Goal: Task Accomplishment & Management: Manage account settings

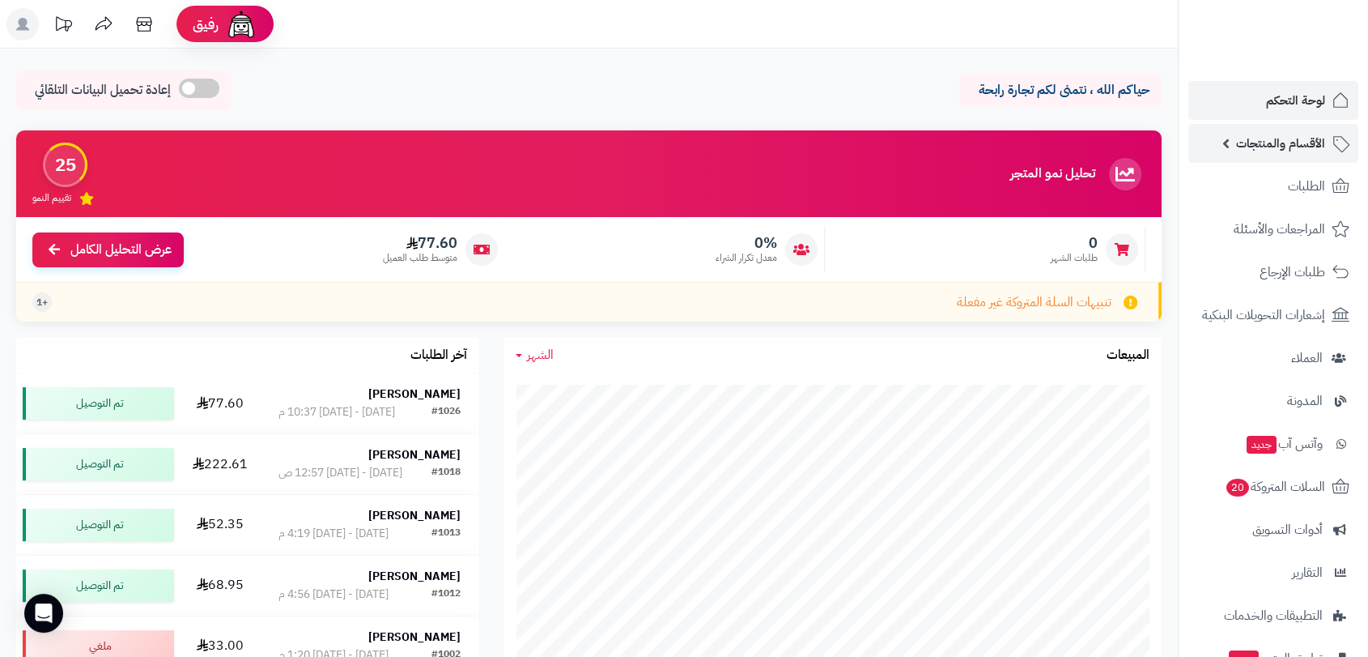
click at [1273, 149] on span "الأقسام والمنتجات" at bounding box center [1280, 143] width 89 height 23
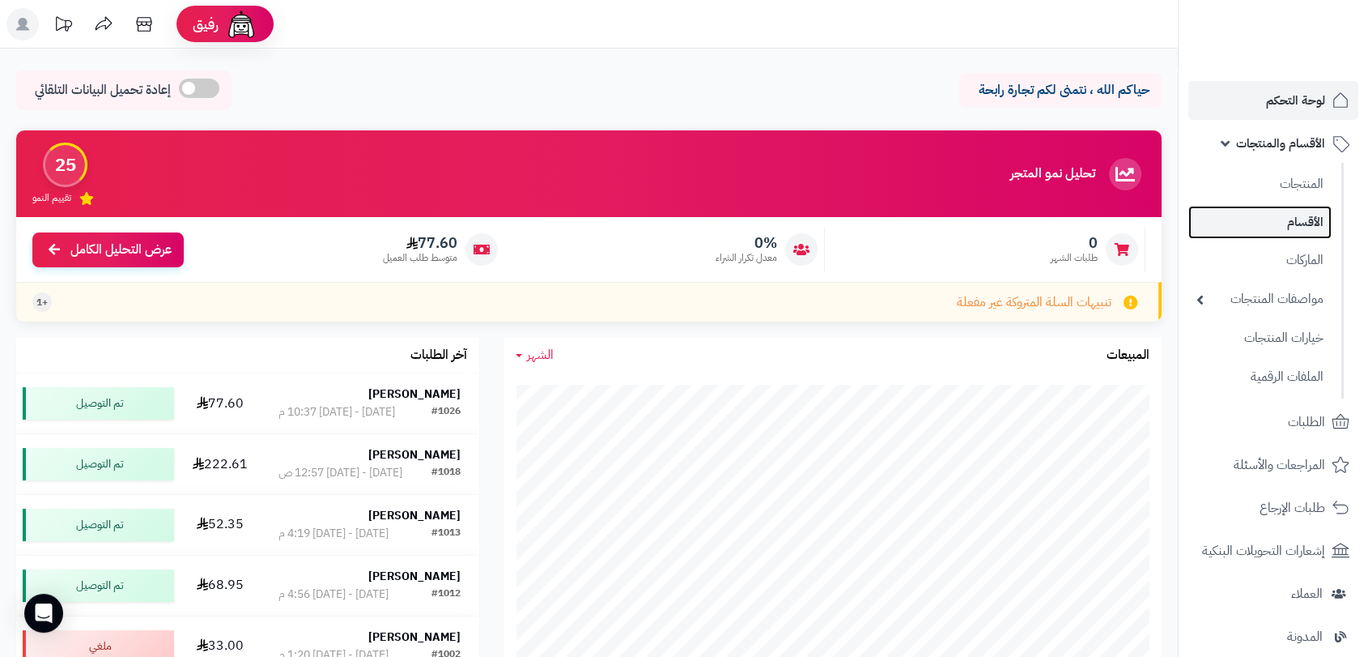
click at [1295, 222] on link "الأقسام" at bounding box center [1259, 222] width 143 height 33
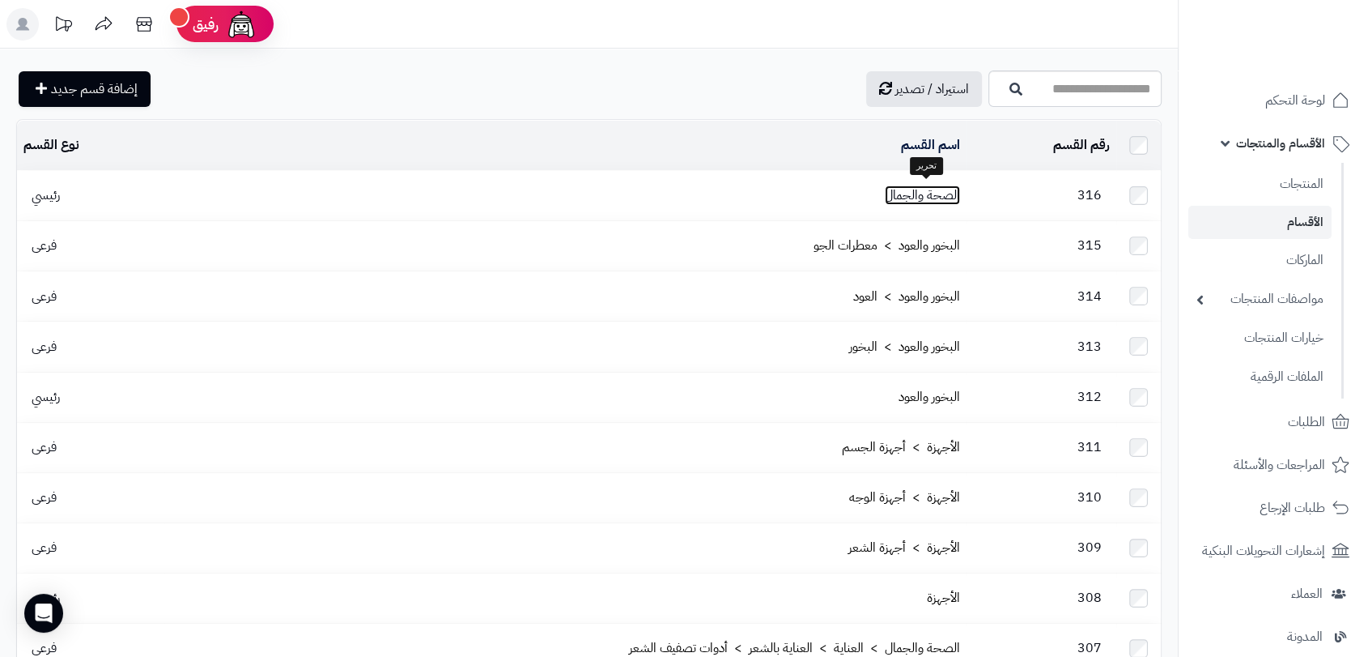
click at [917, 195] on link "الصحة والجمال" at bounding box center [922, 194] width 75 height 19
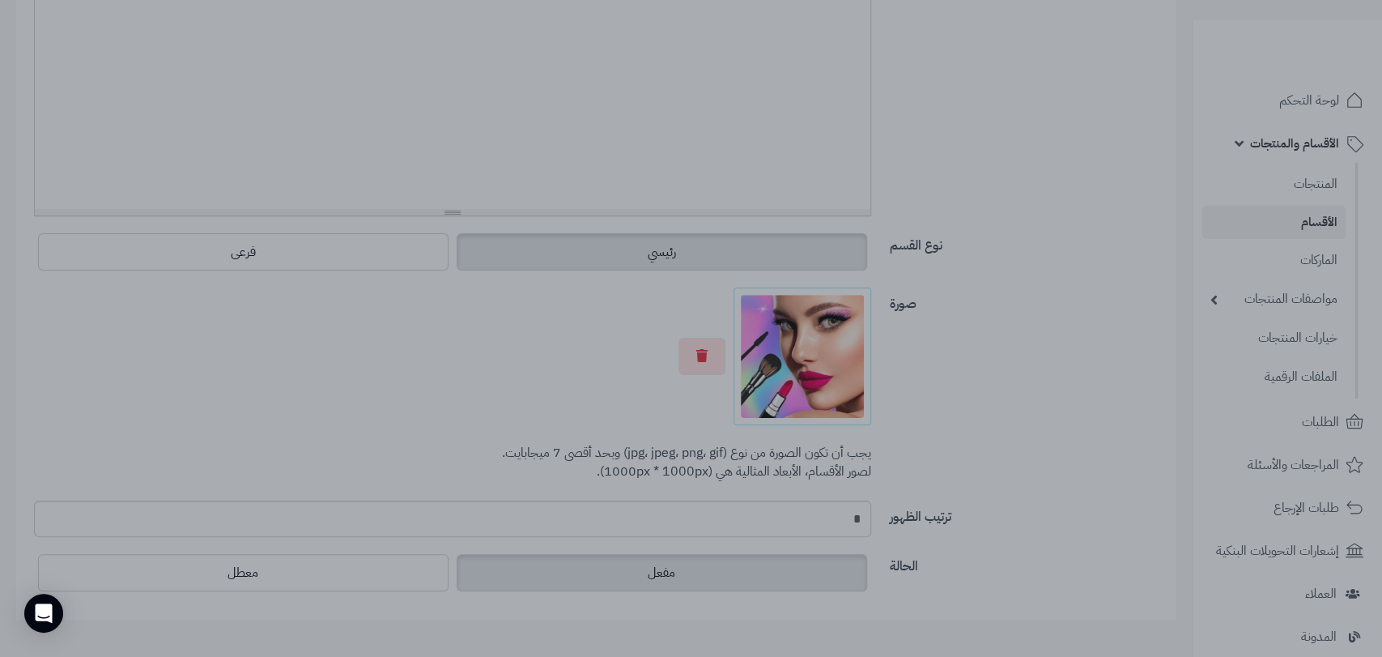
click at [1062, 177] on div at bounding box center [691, 328] width 1382 height 657
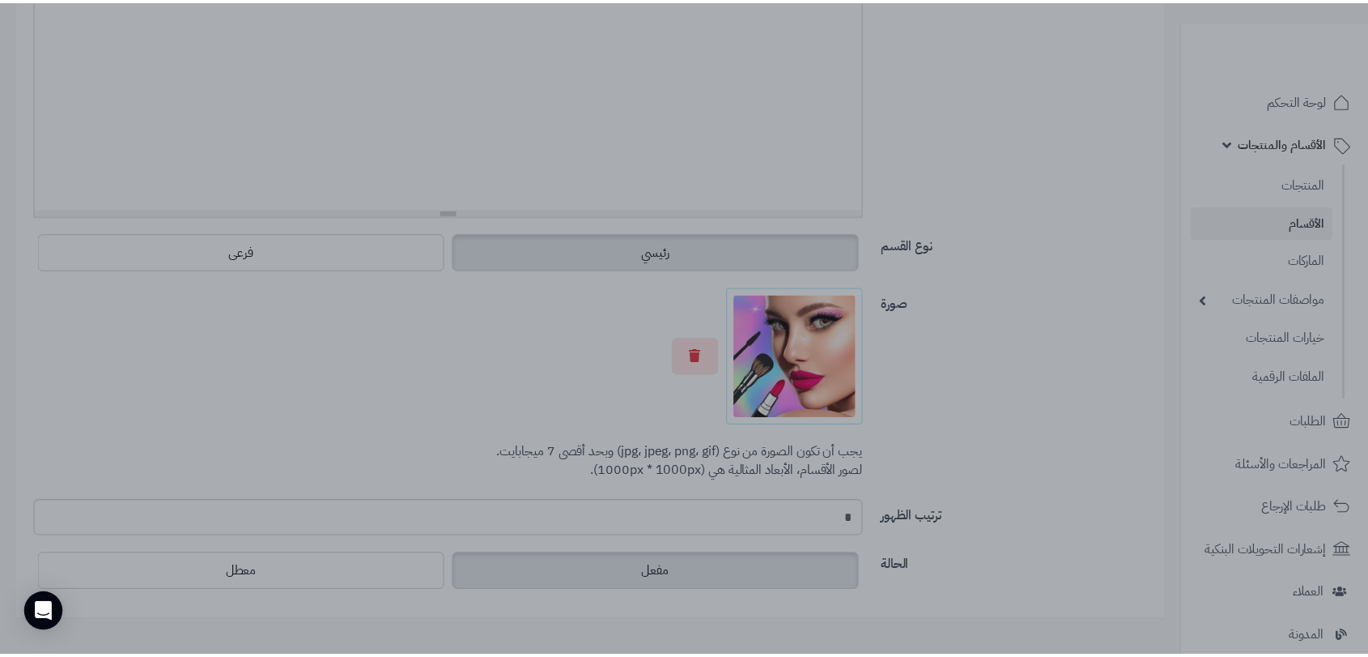
scroll to position [449, 0]
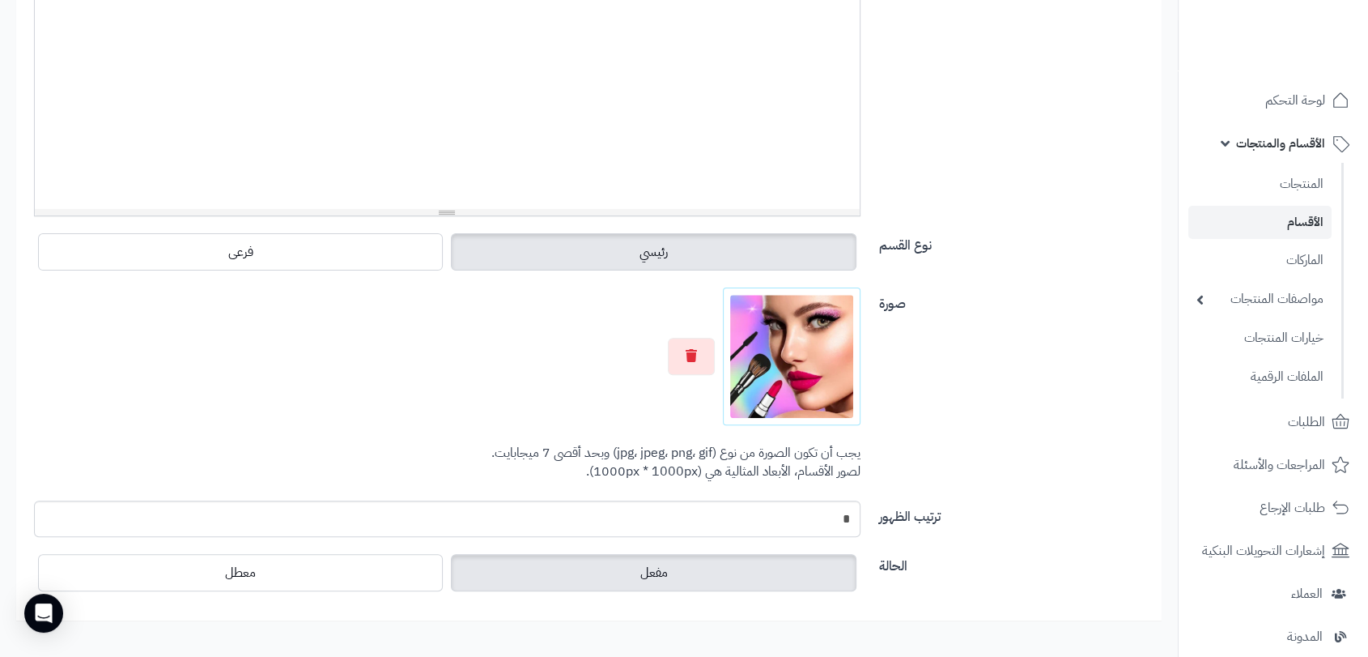
click at [1001, 315] on div "صورة اختر الصورة الأساسية يجب أن تكون الصورة من نوع (jpg، jpeg، png، gif) وبحد …" at bounding box center [589, 393] width 1134 height 213
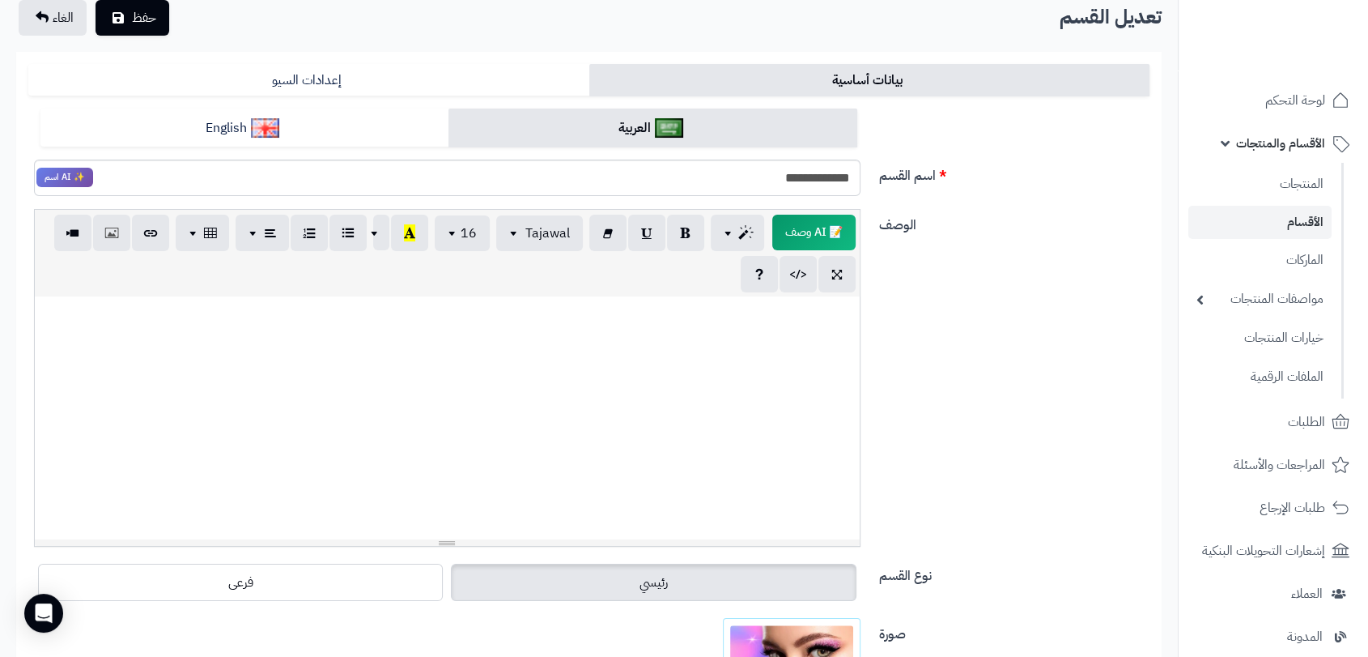
scroll to position [90, 0]
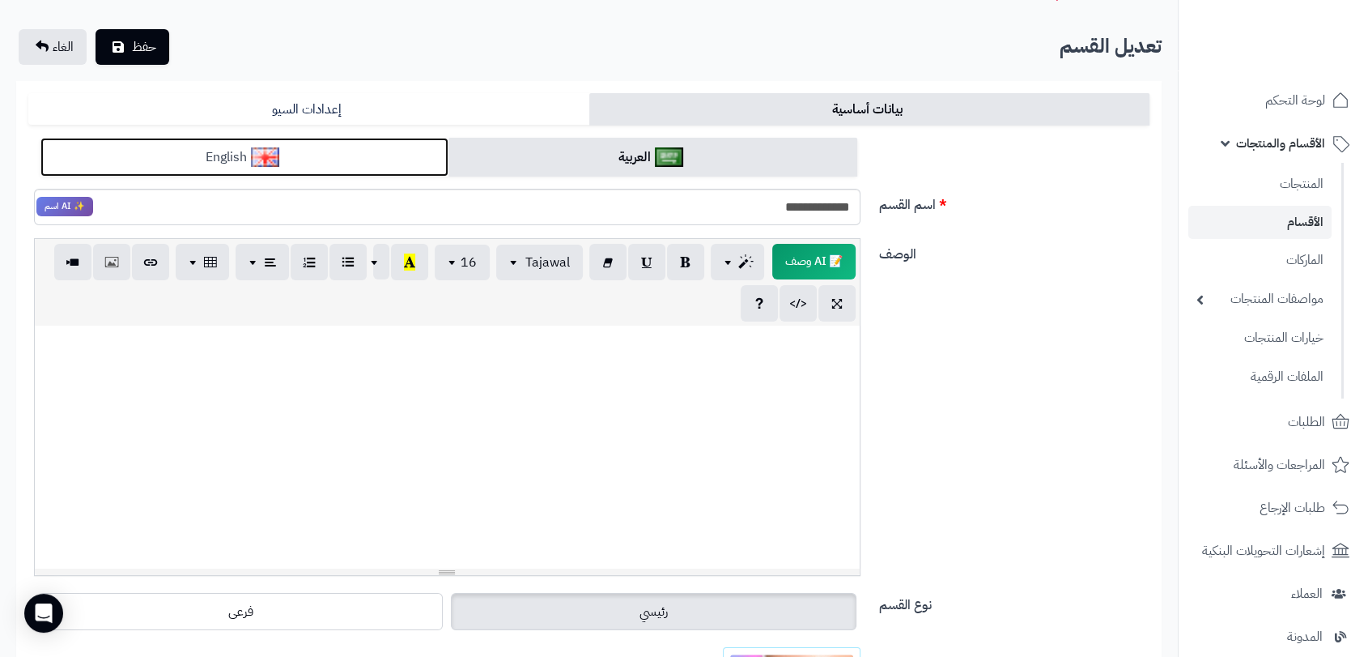
click at [392, 166] on link "English" at bounding box center [244, 158] width 408 height 40
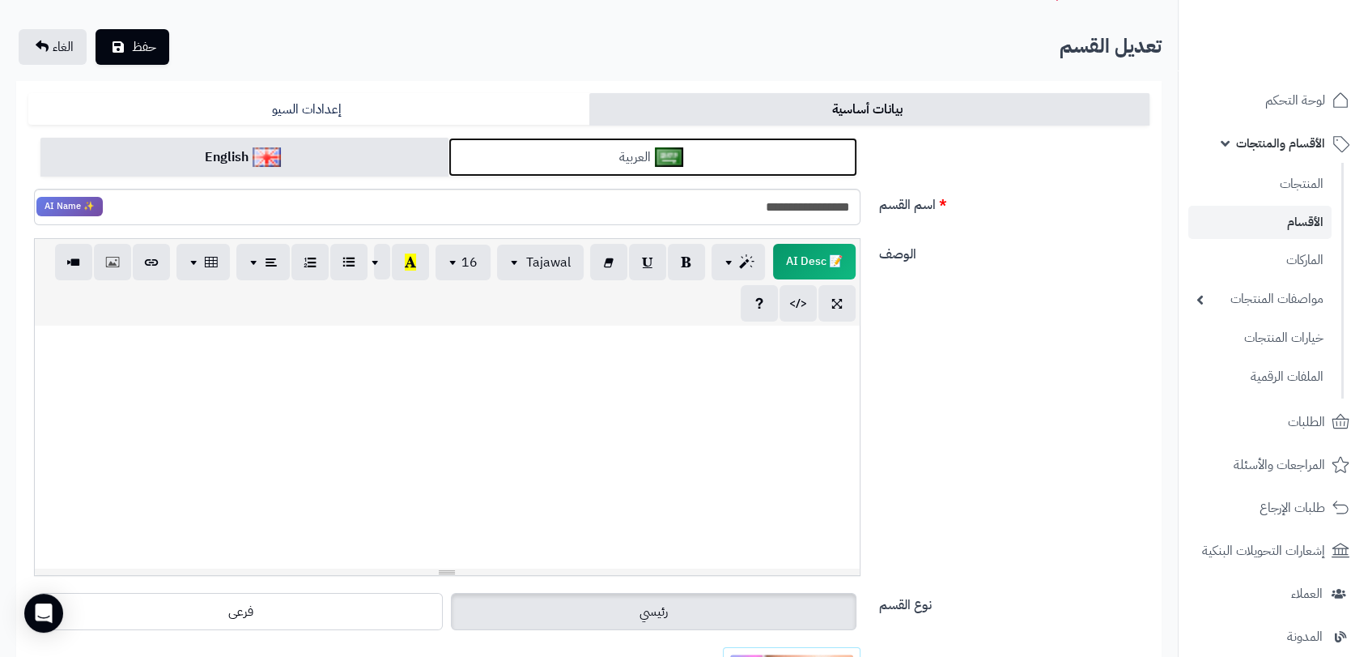
click at [565, 154] on link "العربية" at bounding box center [653, 158] width 408 height 40
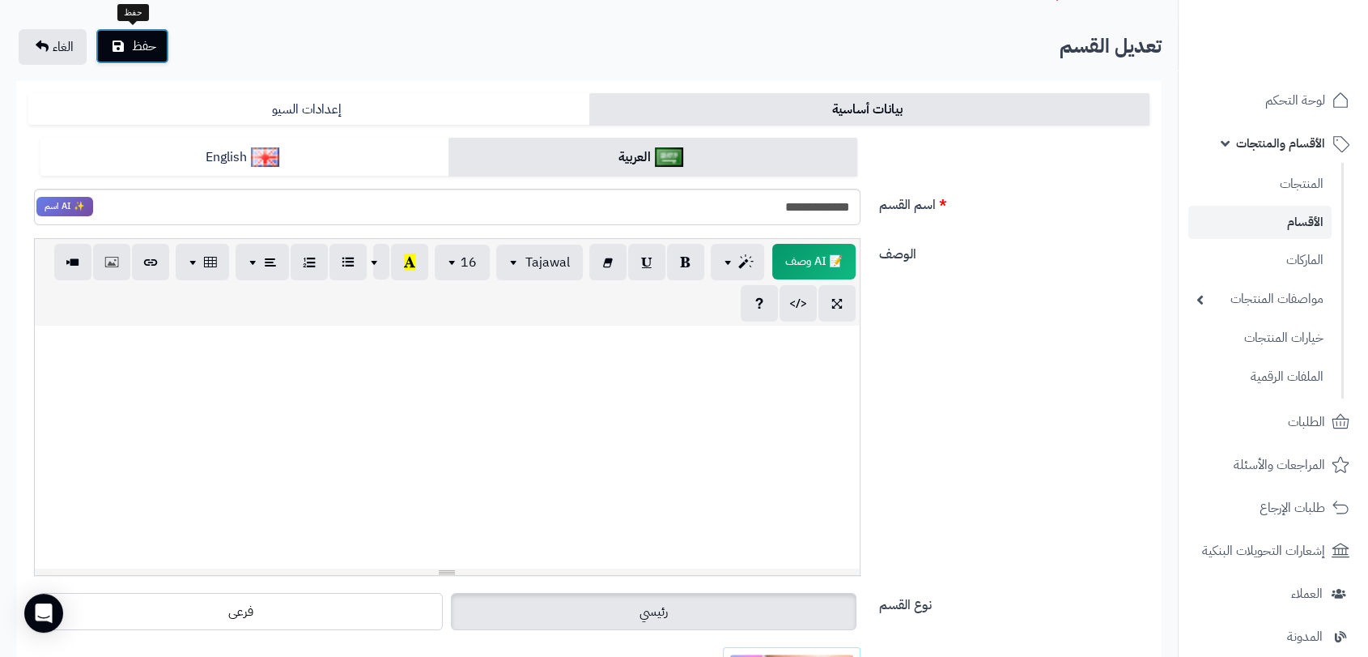
click at [132, 46] on span "حفظ" at bounding box center [144, 45] width 24 height 19
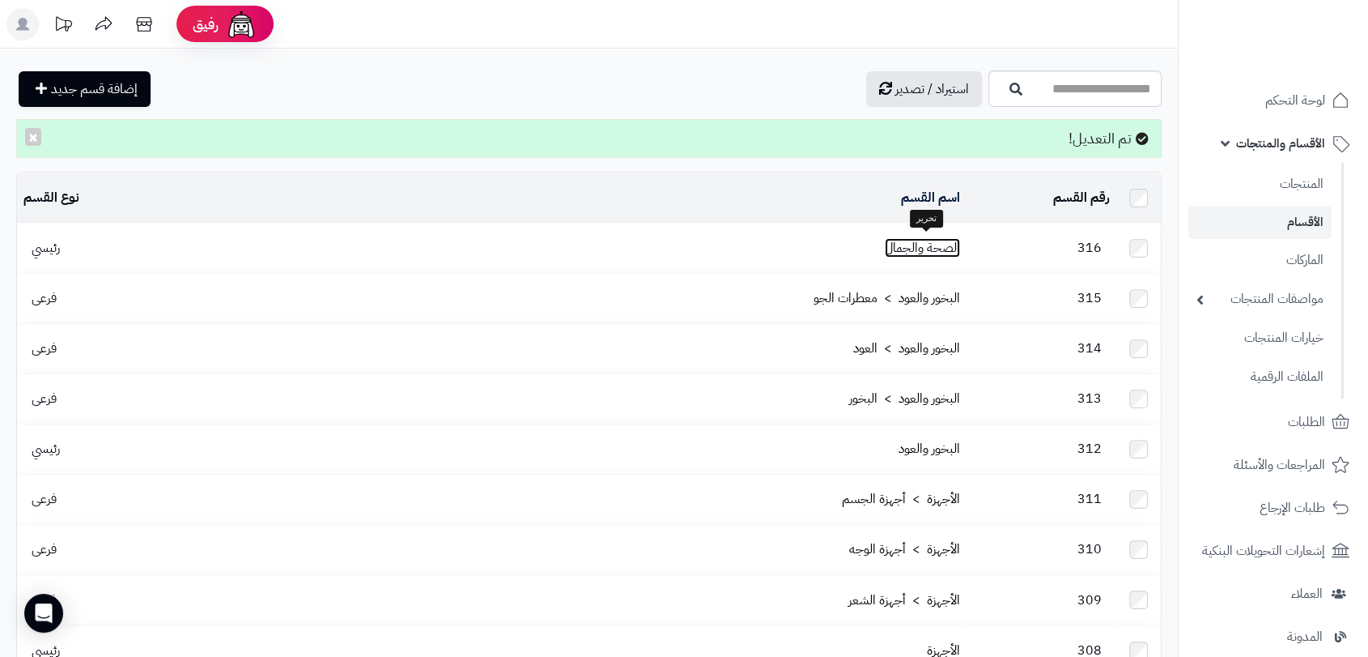
click at [899, 240] on link "الصحة والجمال" at bounding box center [922, 247] width 75 height 19
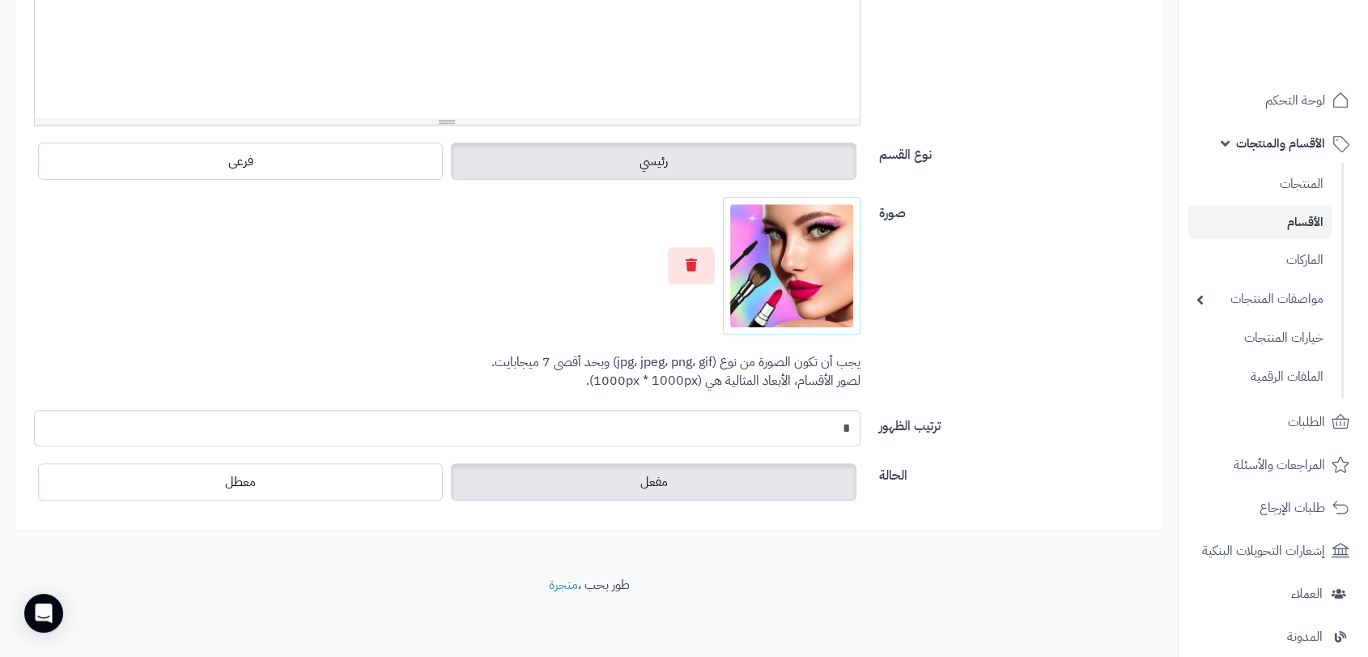
scroll to position [541, 0]
click at [691, 263] on icon "button" at bounding box center [691, 263] width 11 height 13
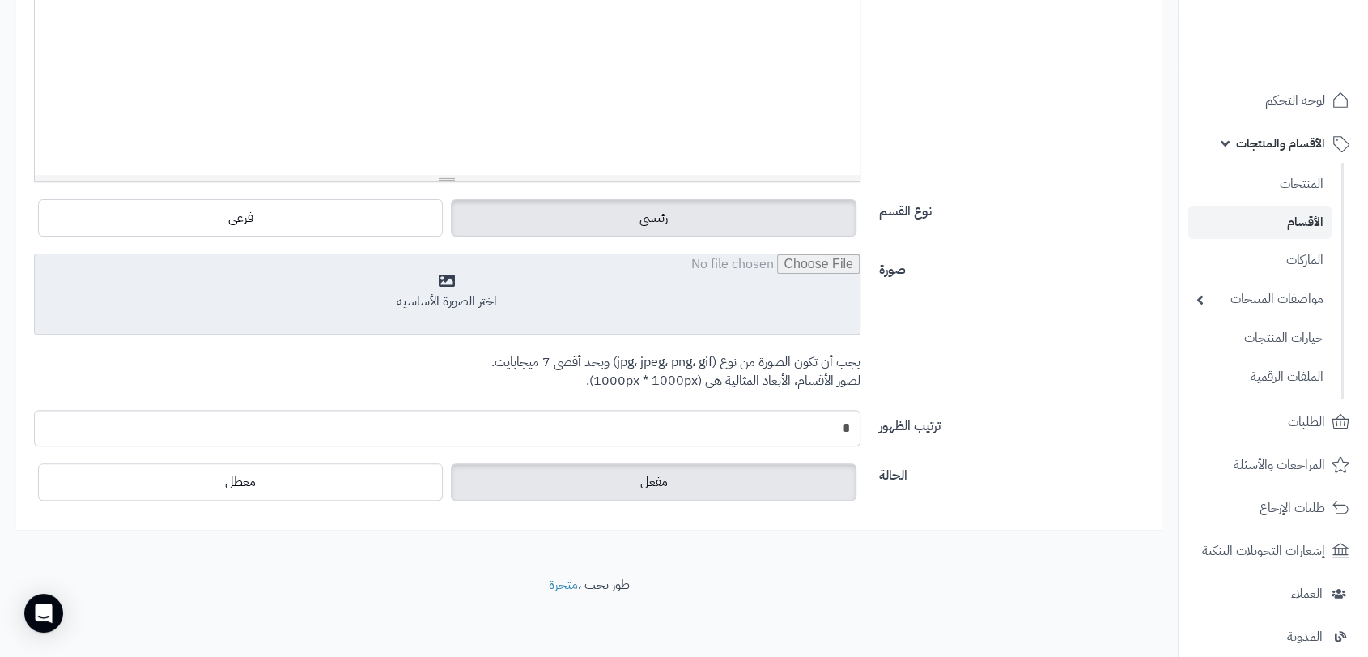
click at [449, 301] on input "file" at bounding box center [447, 294] width 825 height 81
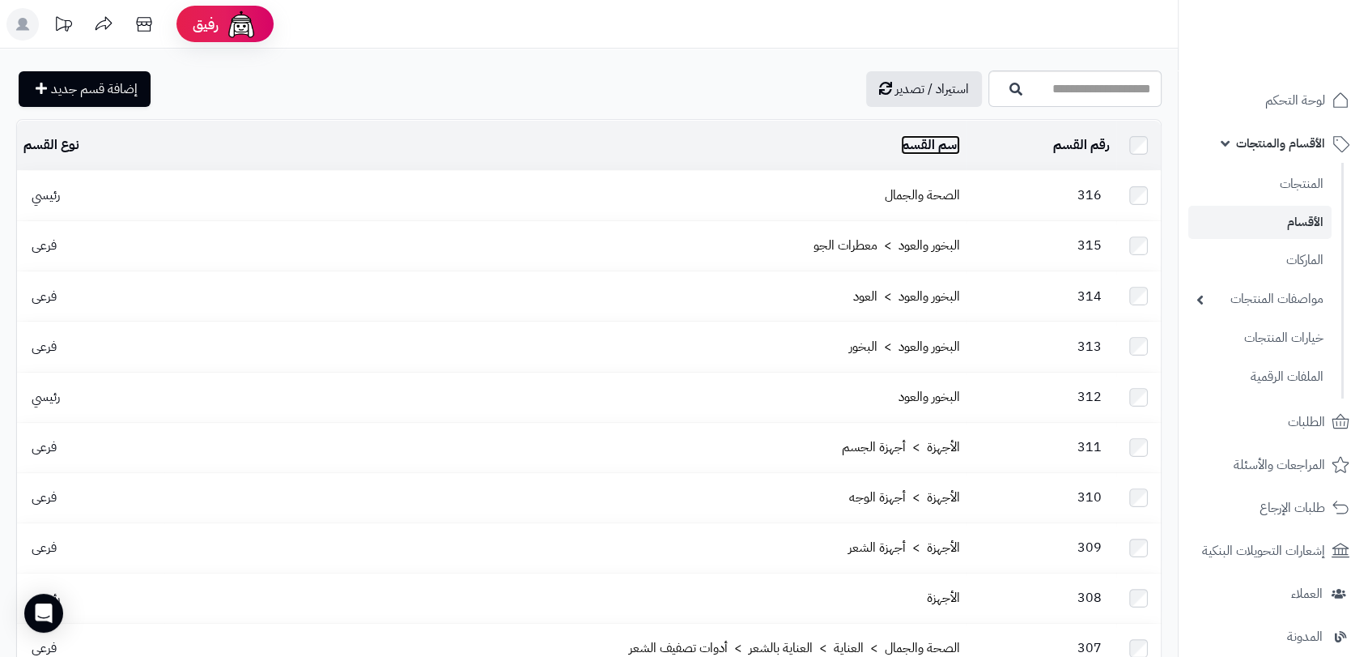
click at [952, 142] on link "اسم القسم" at bounding box center [930, 144] width 59 height 19
click at [936, 190] on link "الصحة والجمال" at bounding box center [922, 194] width 75 height 19
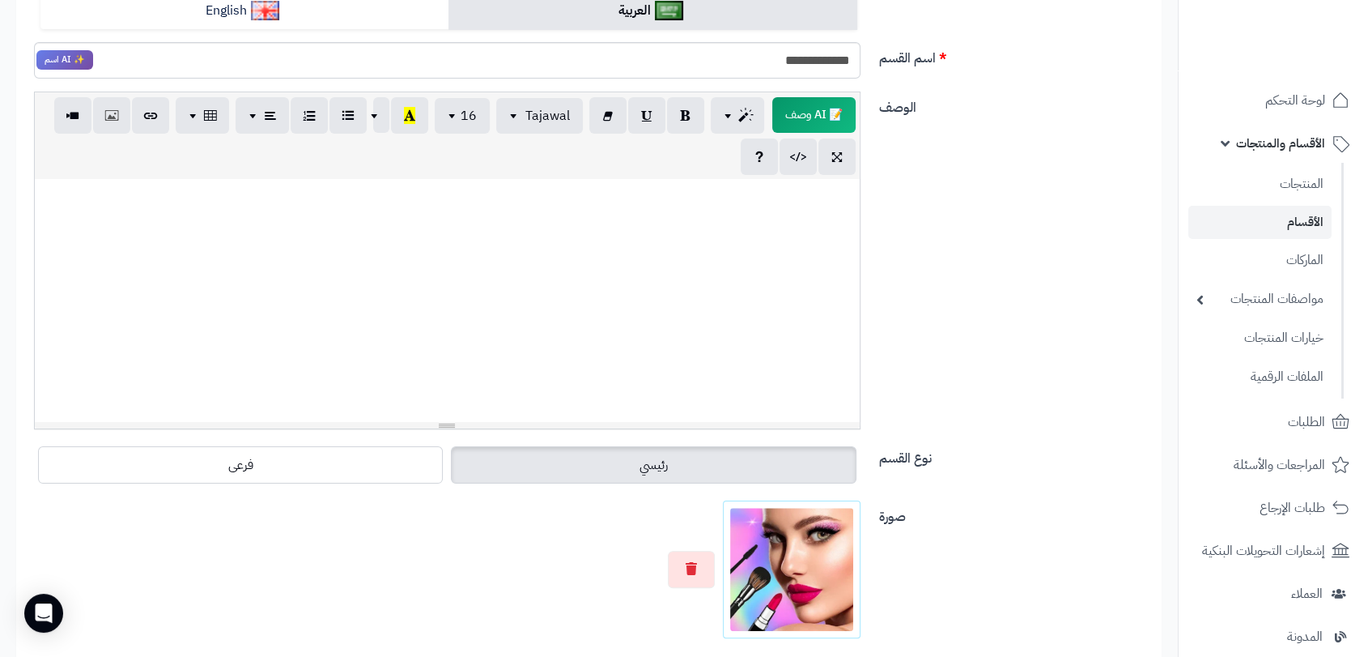
scroll to position [90, 0]
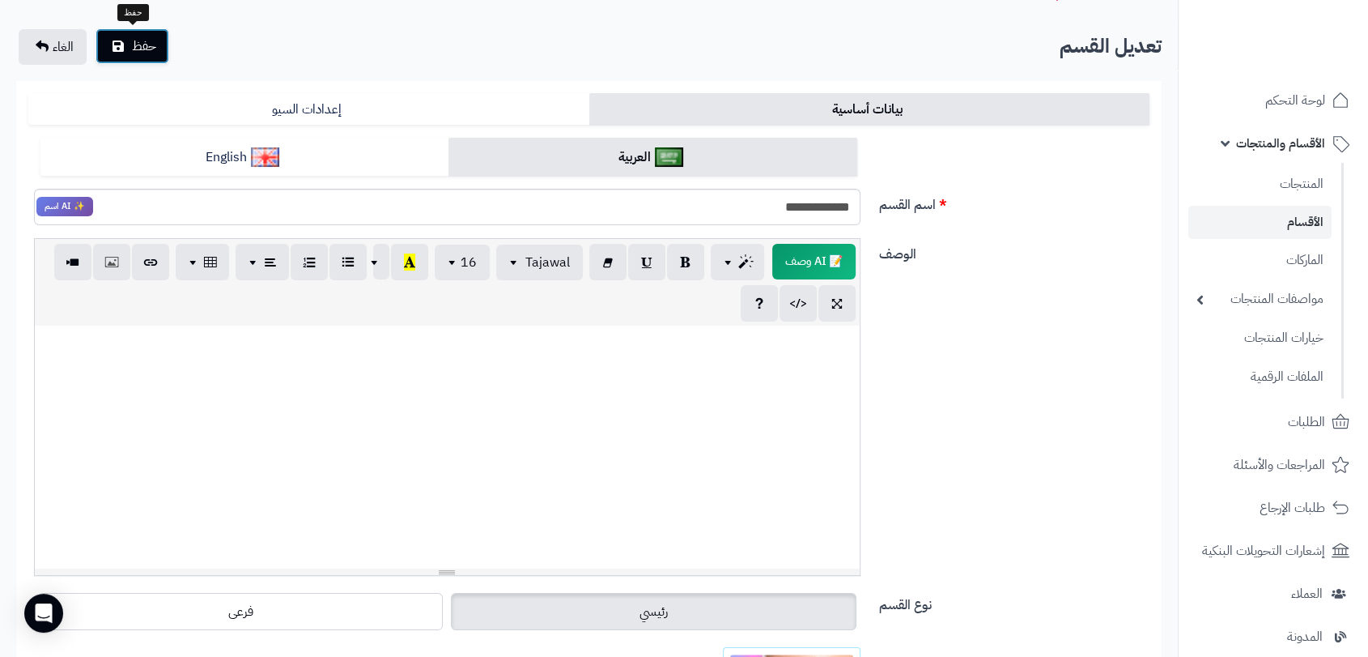
click at [142, 53] on span "حفظ" at bounding box center [144, 45] width 24 height 19
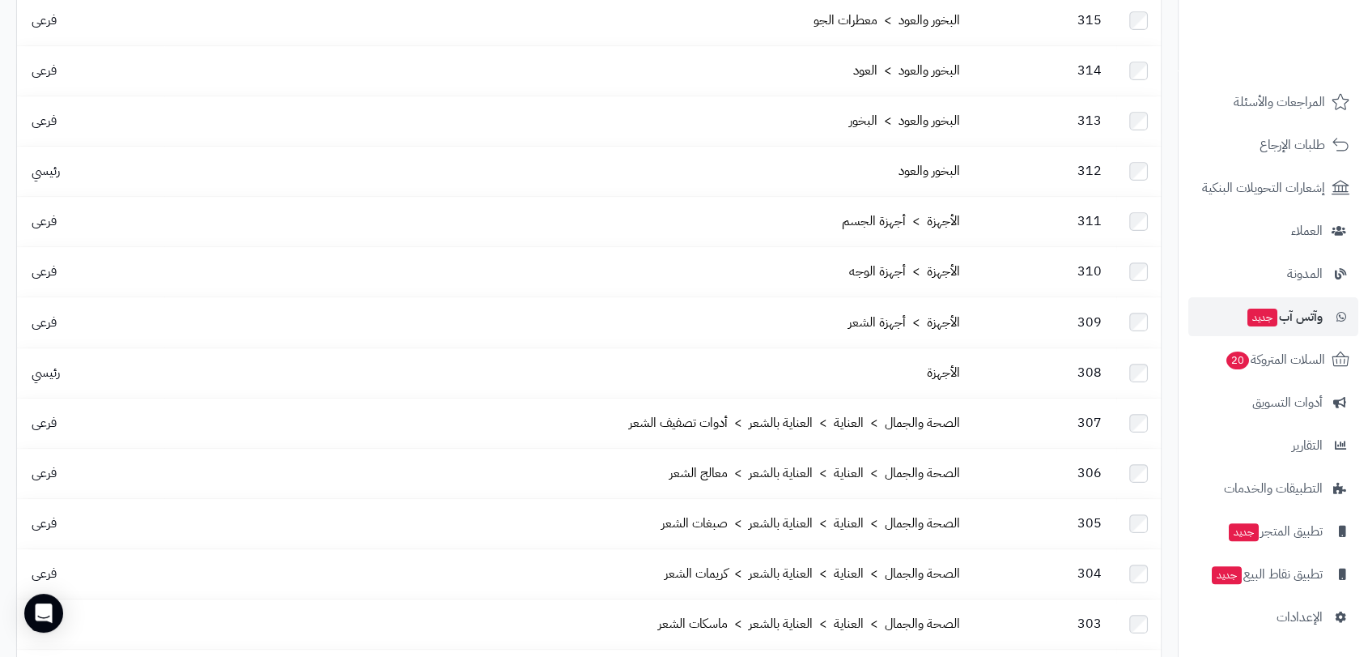
scroll to position [449, 0]
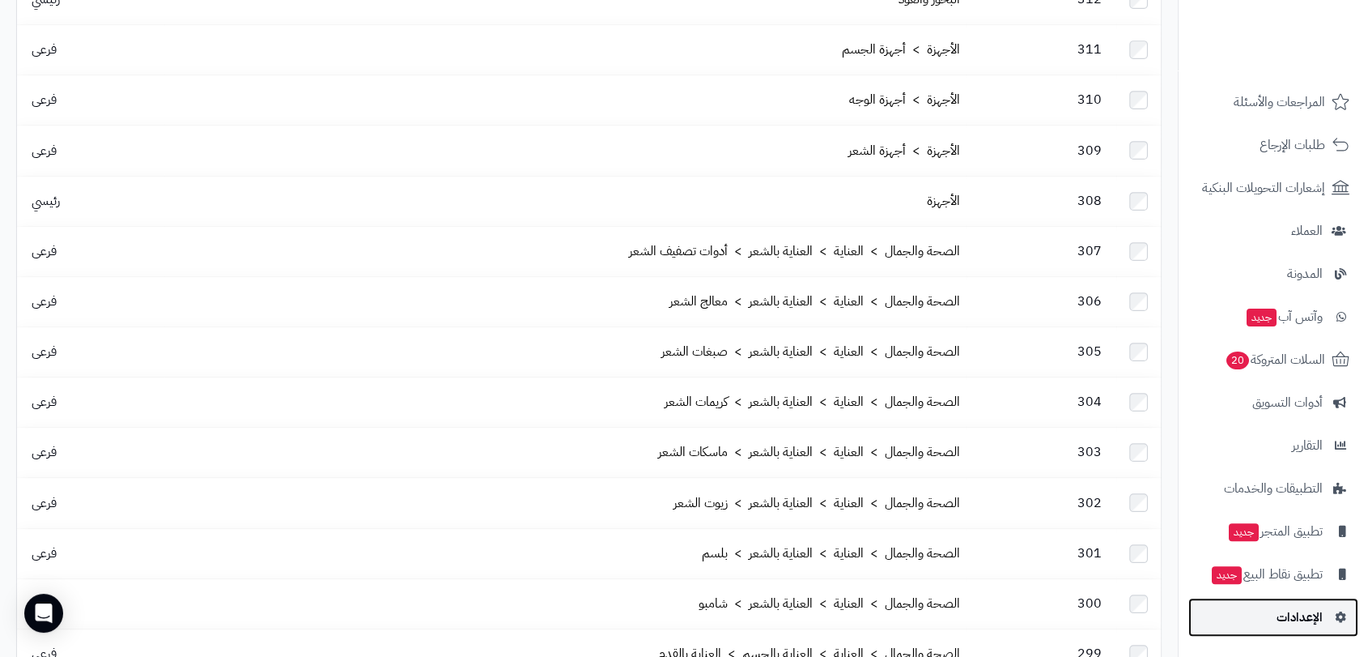
click at [1316, 602] on link "الإعدادات" at bounding box center [1273, 616] width 170 height 39
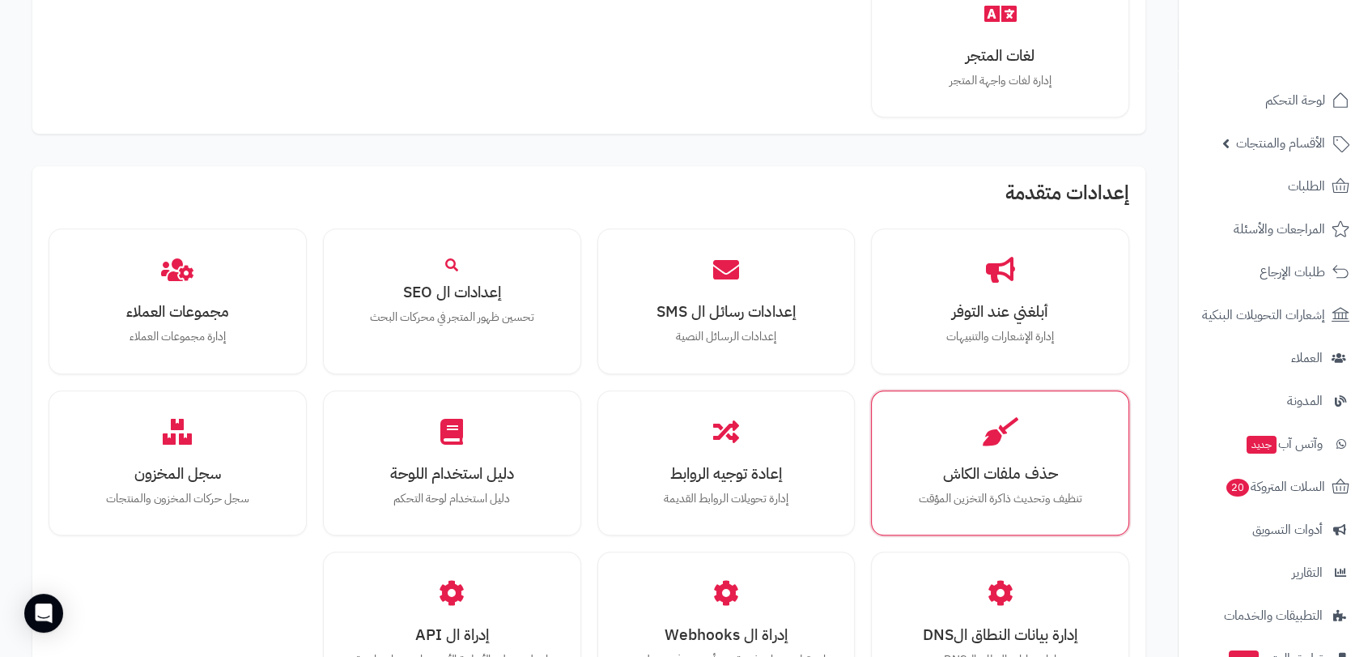
scroll to position [1259, 0]
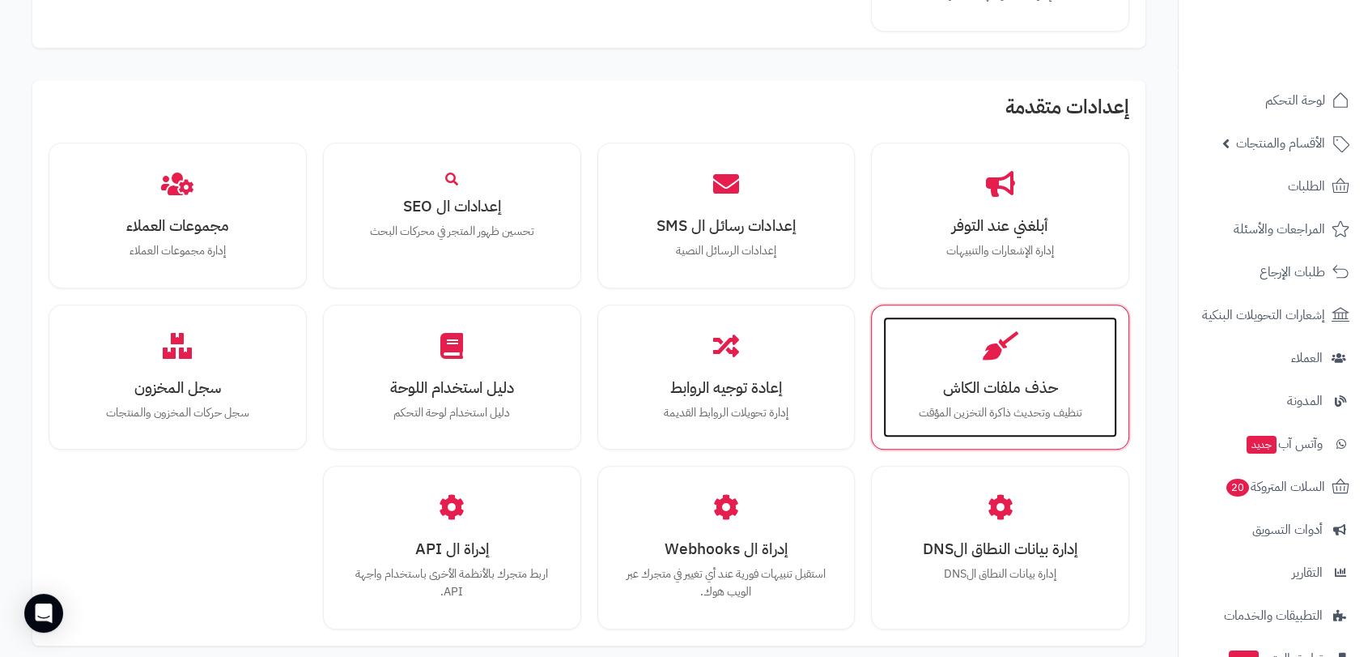
click at [1009, 381] on h3 "حذف ملفات الكاش" at bounding box center [1000, 387] width 202 height 17
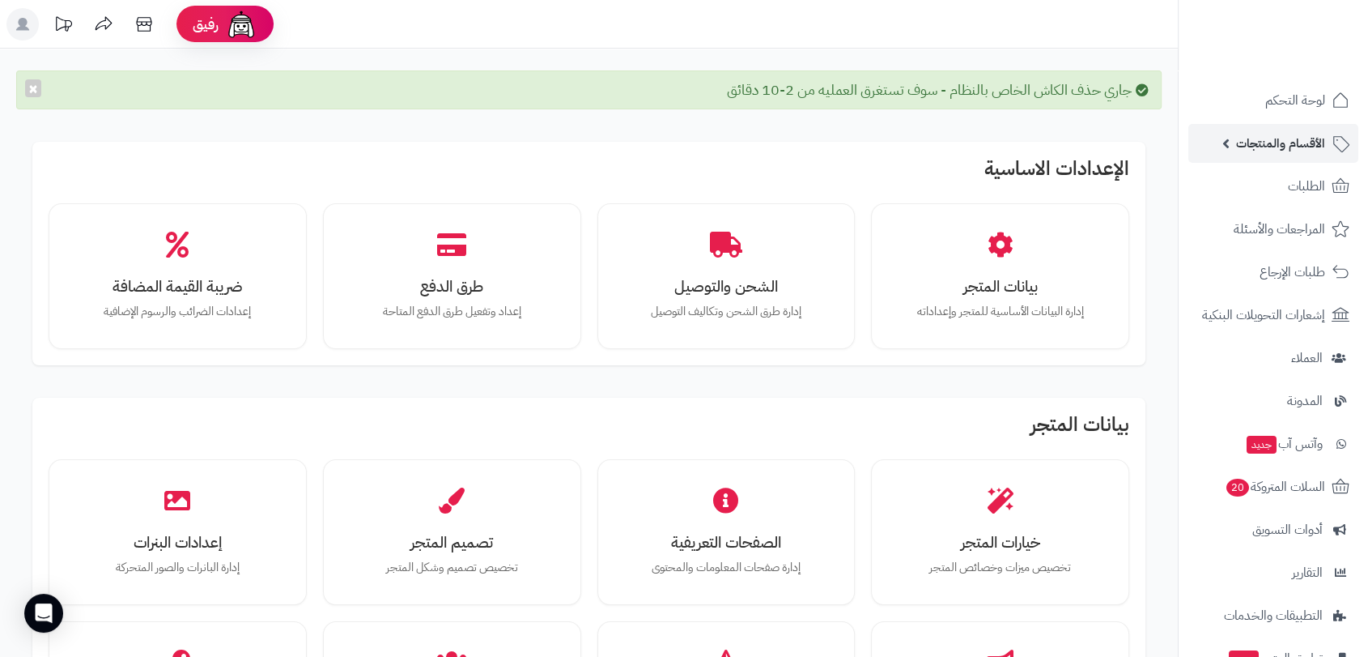
click at [1280, 142] on span "الأقسام والمنتجات" at bounding box center [1280, 143] width 89 height 23
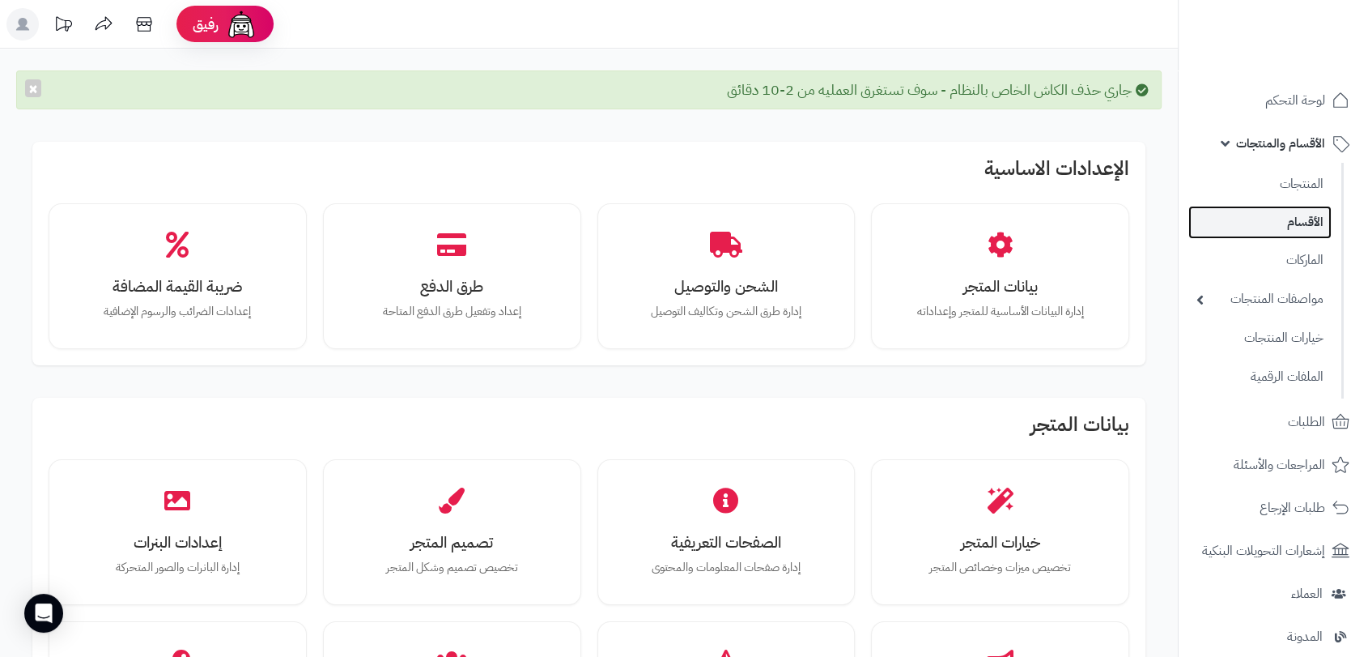
click at [1307, 226] on link "الأقسام" at bounding box center [1259, 222] width 143 height 33
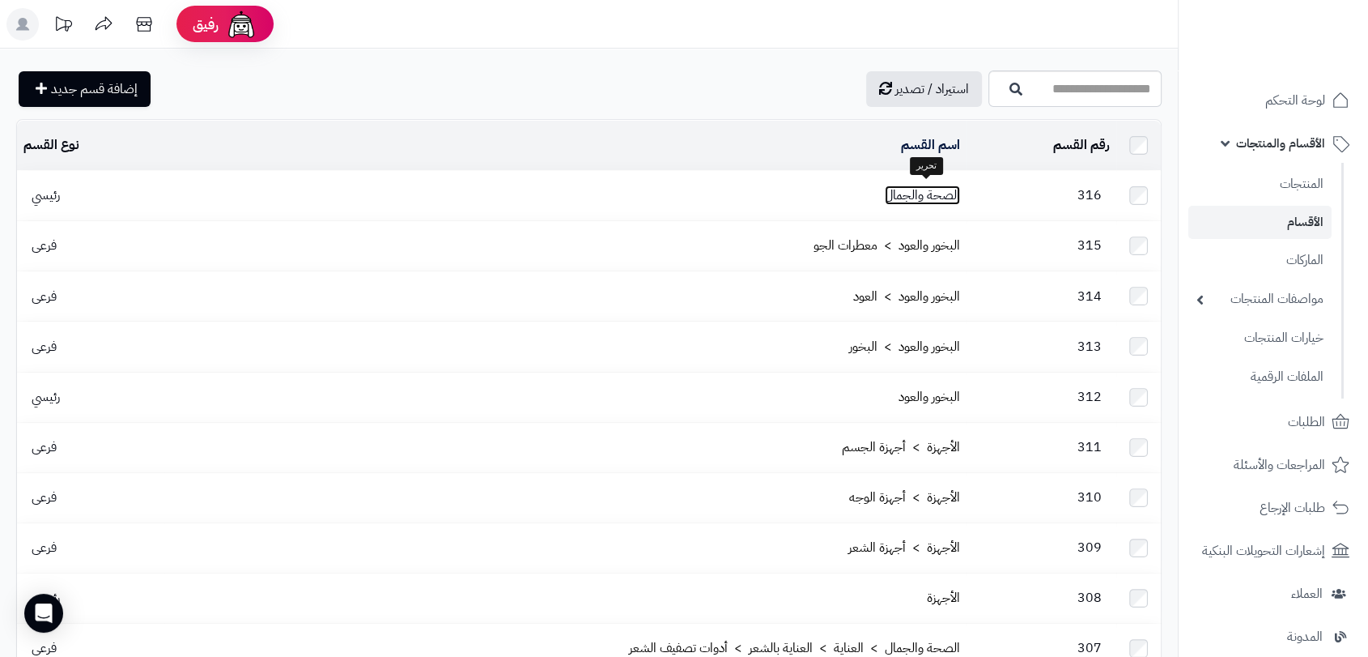
click at [911, 188] on link "الصحة والجمال" at bounding box center [922, 194] width 75 height 19
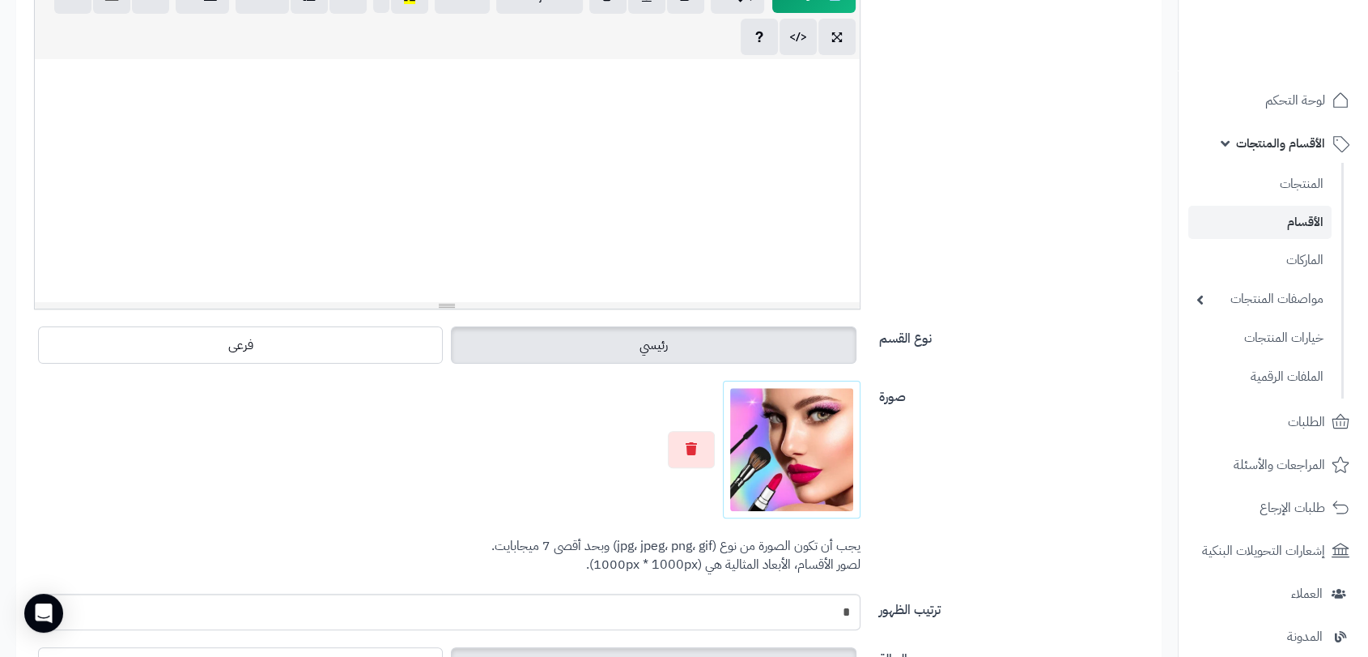
scroll to position [359, 0]
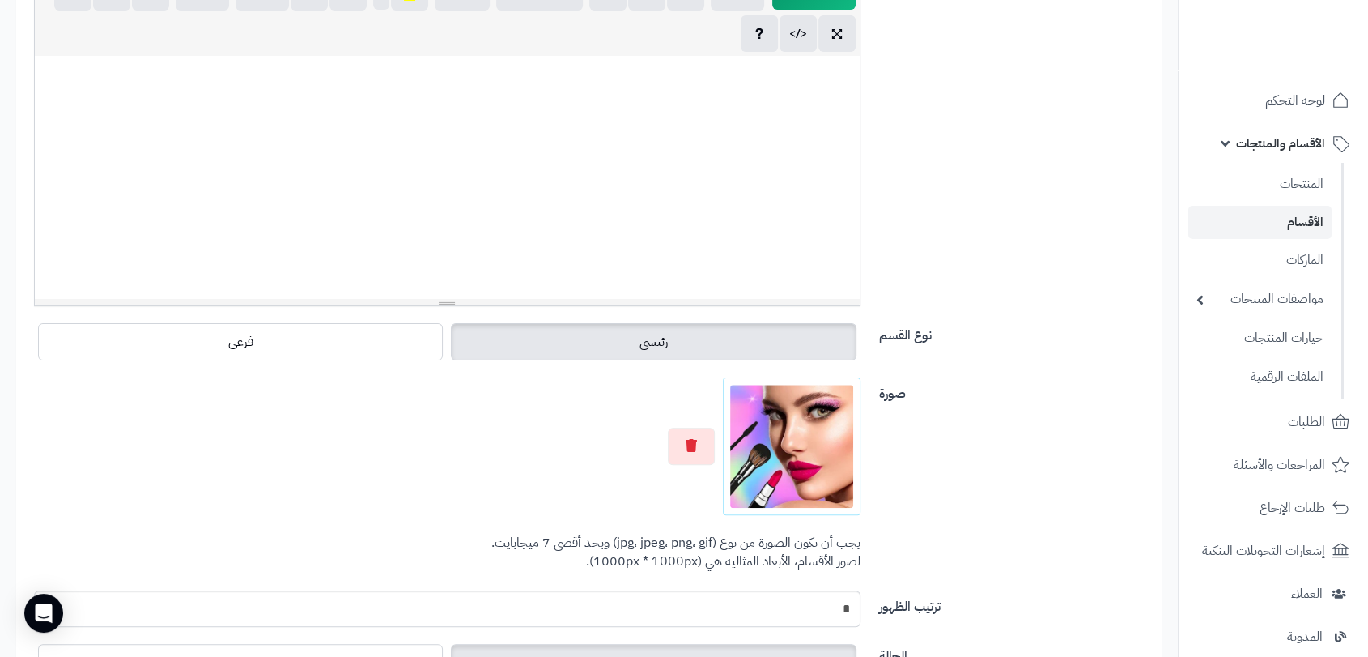
click at [781, 434] on img at bounding box center [791, 446] width 123 height 123
click at [686, 444] on icon "button" at bounding box center [691, 444] width 11 height 13
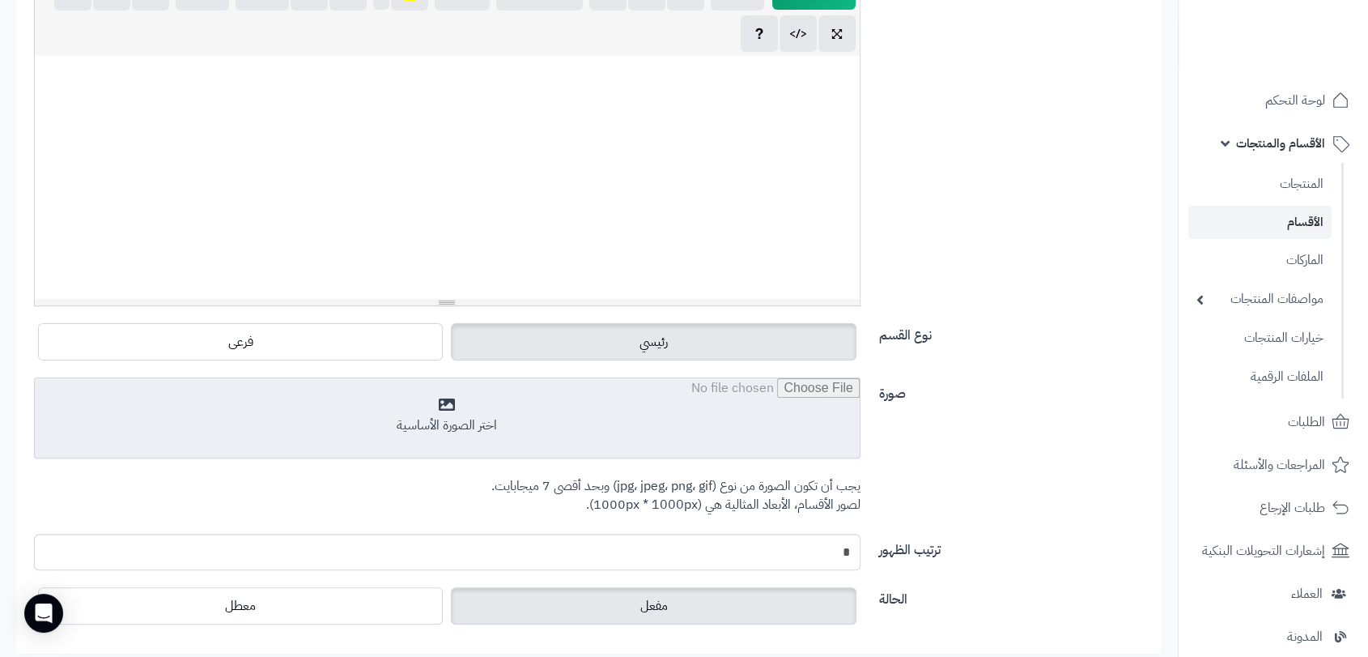
click at [494, 423] on input "file" at bounding box center [447, 418] width 825 height 81
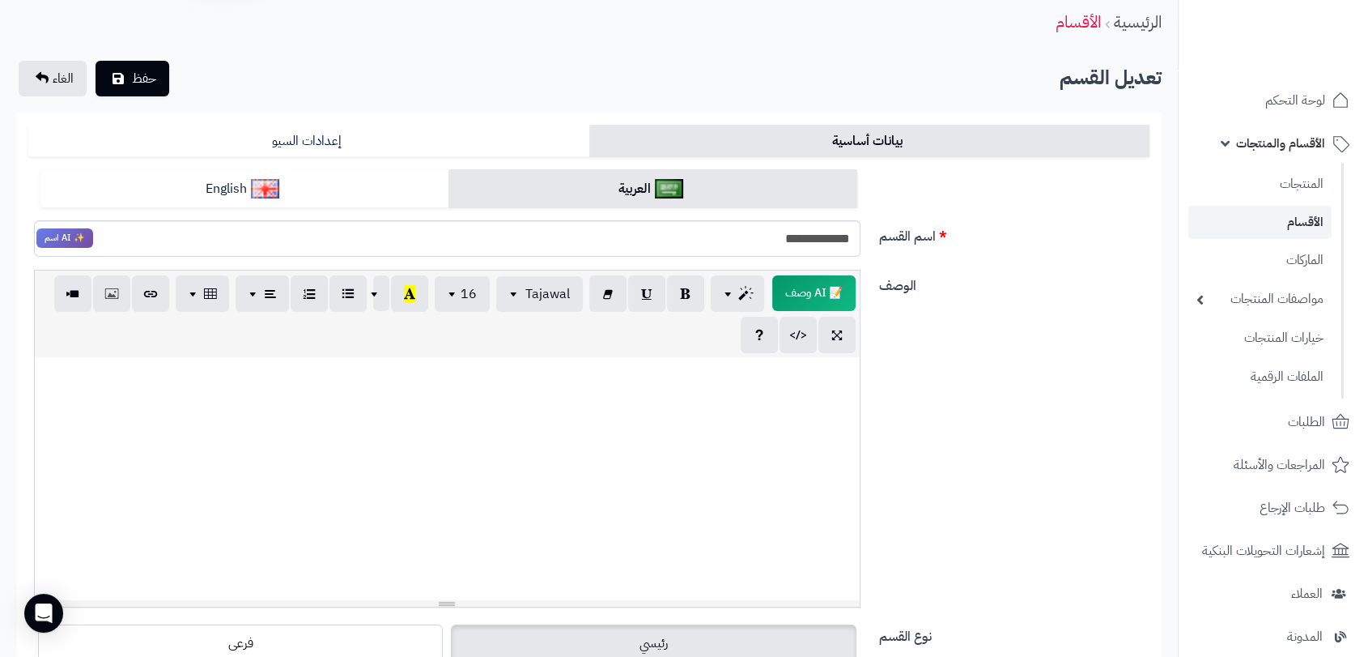
scroll to position [0, 0]
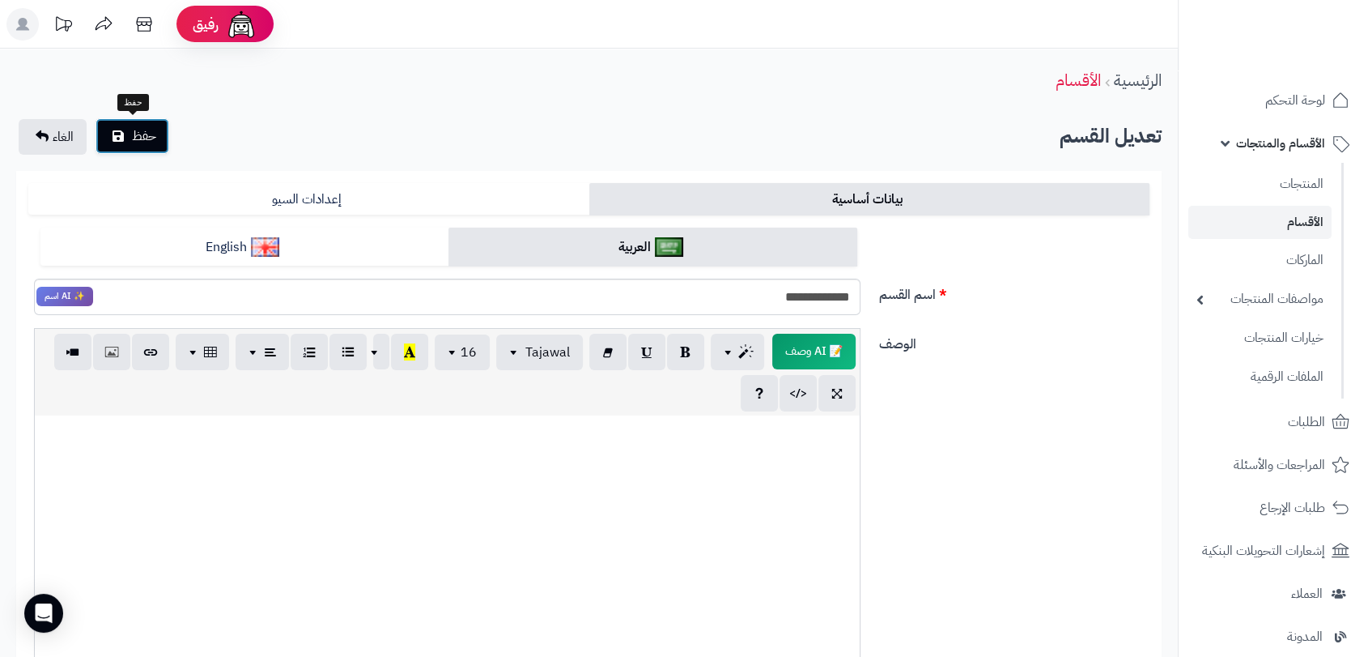
click at [152, 131] on span "حفظ" at bounding box center [144, 135] width 24 height 19
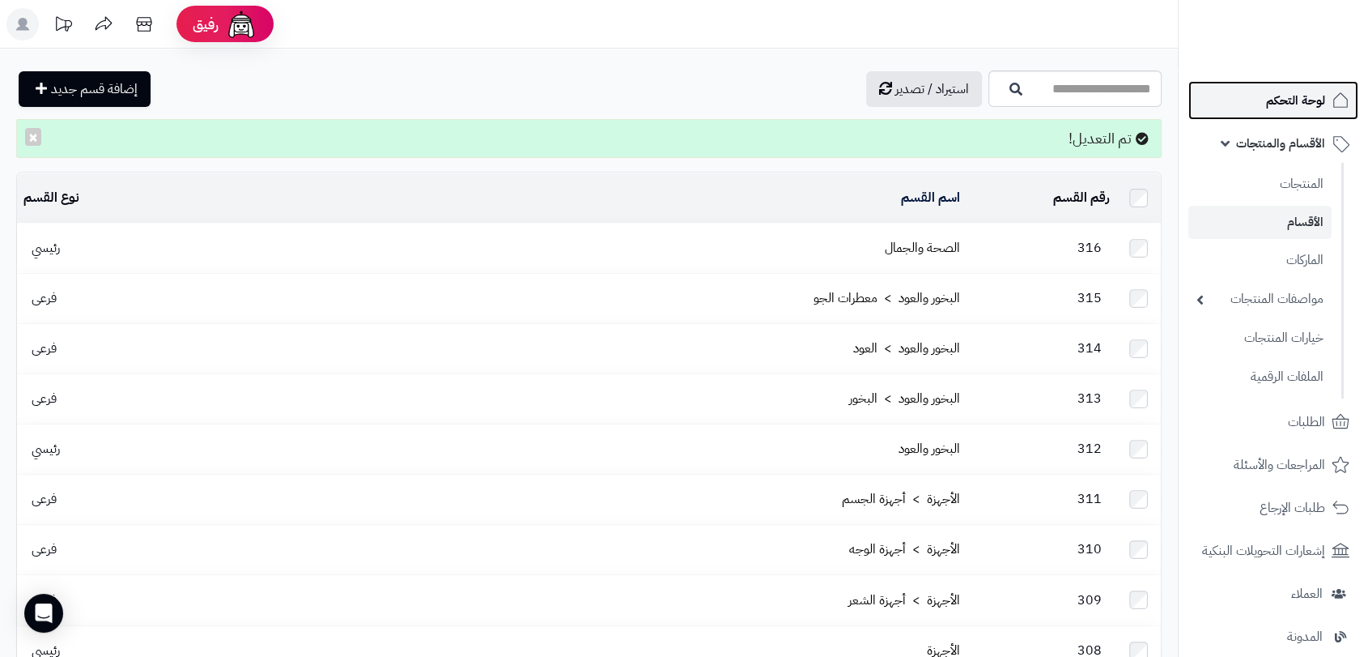
click at [1287, 99] on span "لوحة التحكم" at bounding box center [1295, 100] width 59 height 23
